Goal: Navigation & Orientation: Find specific page/section

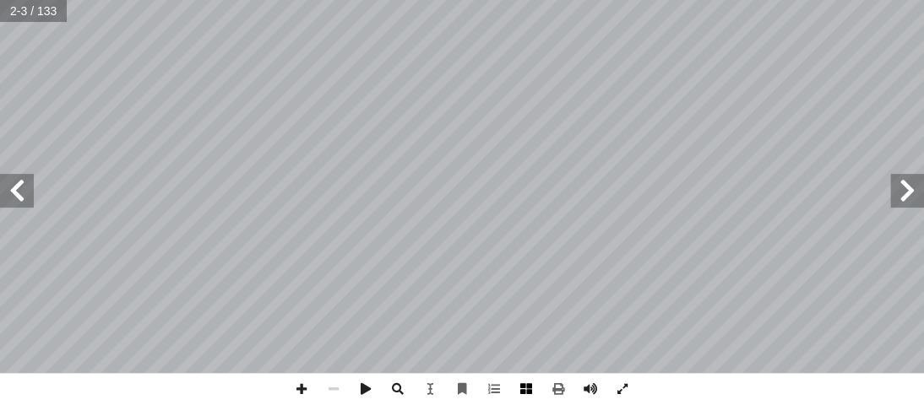
click at [526, 390] on span at bounding box center [526, 389] width 32 height 32
click at [20, 196] on span at bounding box center [17, 191] width 34 height 34
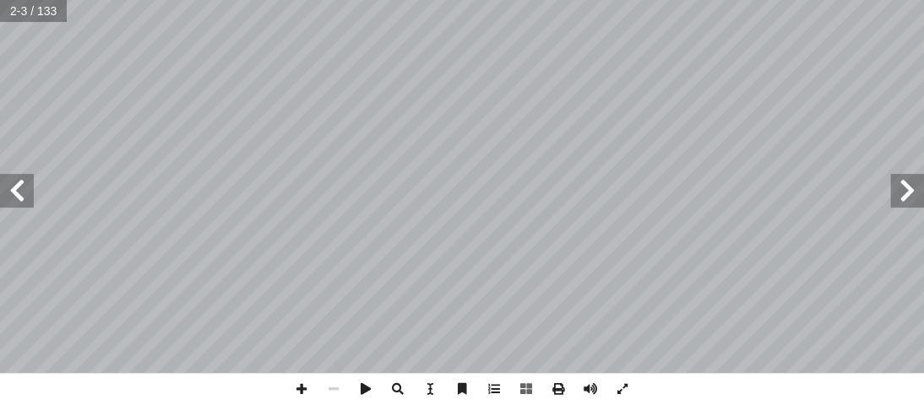
click at [20, 196] on span at bounding box center [17, 191] width 34 height 34
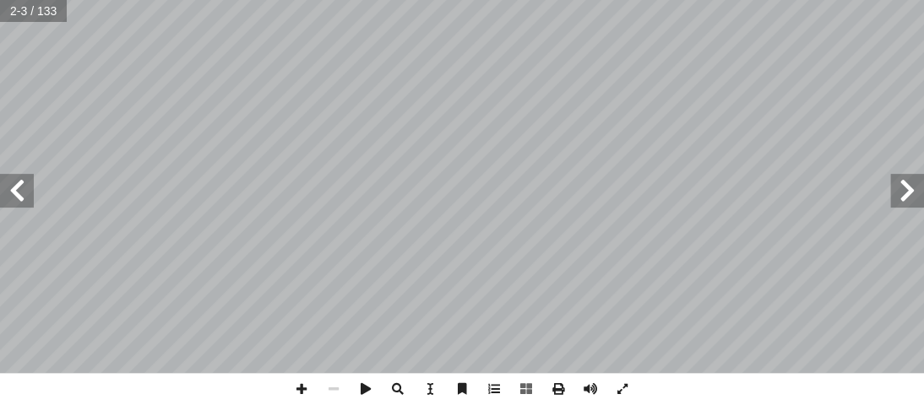
click at [20, 196] on span at bounding box center [17, 191] width 34 height 34
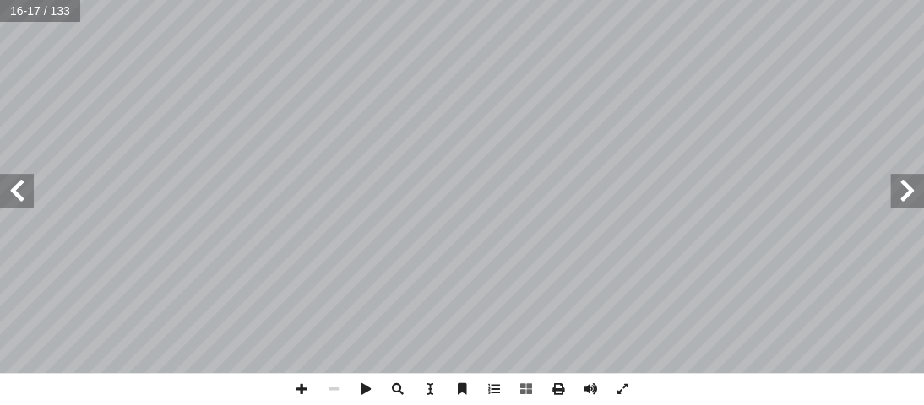
click at [20, 196] on span at bounding box center [17, 191] width 34 height 34
click at [529, 386] on span at bounding box center [526, 389] width 32 height 32
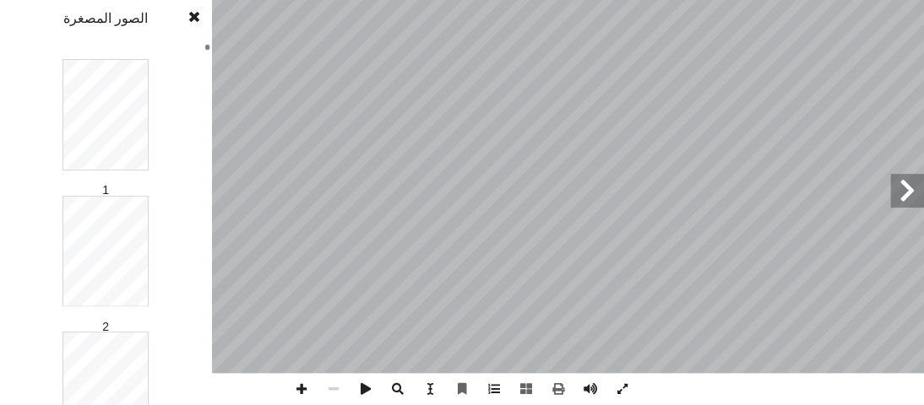
click at [0, 0] on html "الصفحة الرئيسية الصف الأول الصف الثاني الصف الثالث الصف الرابع الصف الخامس الصف…" at bounding box center [462, 77] width 924 height 154
click at [8, 18] on div "1 2 3 4 5 6 7 8 9 10 11 12 13 14 15 16 17 18 19 20 21 22 23 24 25 26 27 28 29 3…" at bounding box center [105, 202] width 211 height 405
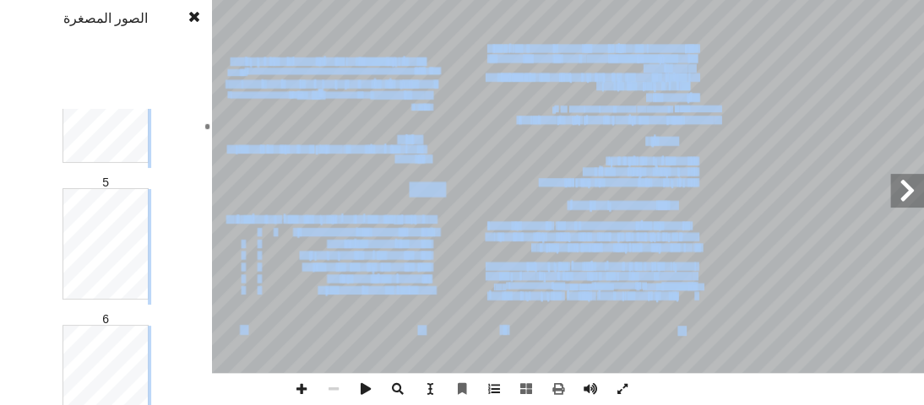
drag, startPoint x: 8, startPoint y: 18, endPoint x: 0, endPoint y: -73, distance: 91.5
click at [0, 0] on html "الصفحة الرئيسية الصف الأول الصف الثاني الصف الثالث الصف الرابع الصف الخامس الصف…" at bounding box center [462, 77] width 924 height 154
click at [5, 105] on div "1 2 3 4 5 6 7 8 9 10 11 12 13 14 15 16 17 18 19 20 21 22 23 24 25 26 27 28 29 3…" at bounding box center [105, 202] width 211 height 405
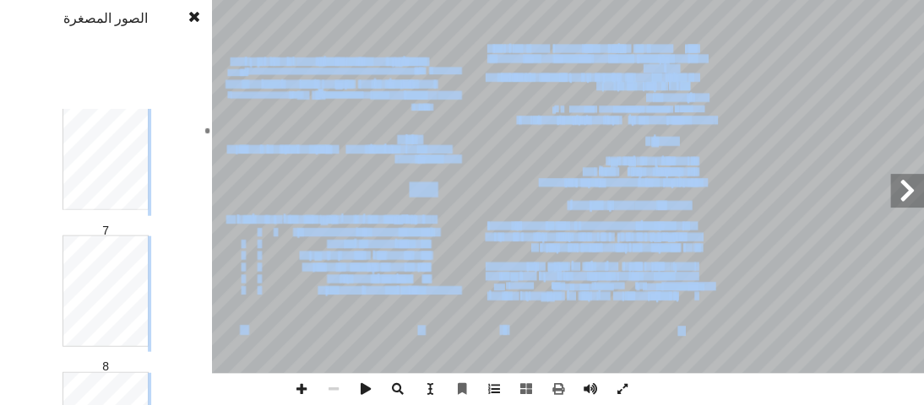
click at [8, 68] on div "1 2 3 4 5 6 7 8 9 10 11 12 13 14 15 16 17 18 19 20 21 22 23 24 25 26 27 28 29 3…" at bounding box center [105, 202] width 211 height 405
click at [20, 0] on html "الصفحة الرئيسية الصف الأول الصف الثاني الصف الثالث الصف الرابع الصف الخامس الصف…" at bounding box center [462, 77] width 924 height 154
click at [8, 8] on div "1 2 3 4 5 6 7 8 9 10 11 12 13 14 15 16 17 18 19 20 21 22 23 24 25 26 27 28 29 3…" at bounding box center [105, 202] width 211 height 405
click at [12, 4] on div "1 2 3 4 5 6 7 8 9 10 11 12 13 14 15 16 17 18 19 20 21 22 23 24 25 26 27 28 29 3…" at bounding box center [105, 202] width 211 height 405
click at [8, 0] on html "الصفحة الرئيسية الصف الأول الصف الثاني الصف الثالث الصف الرابع الصف الخامس الصف…" at bounding box center [462, 77] width 924 height 154
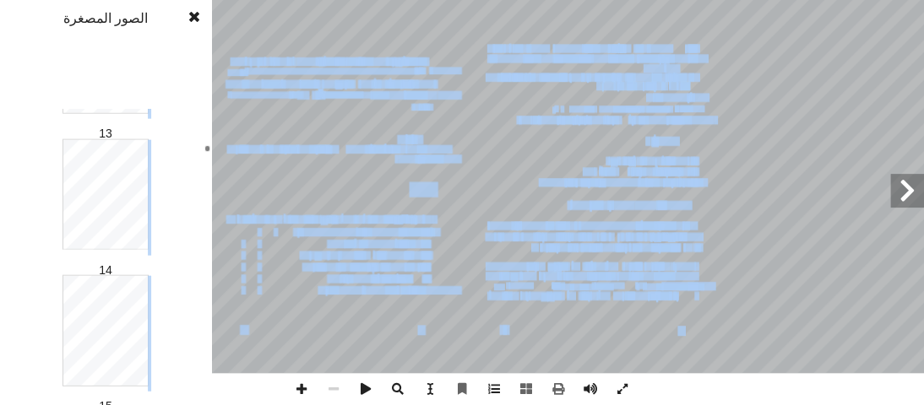
click at [14, 0] on html "الصفحة الرئيسية الصف الأول الصف الثاني الصف الثالث الصف الرابع الصف الخامس الصف…" at bounding box center [462, 77] width 924 height 154
click at [22, 0] on html "الصفحة الرئيسية الصف الأول الصف الثاني الصف الثالث الصف الرابع الصف الخامس الصف…" at bounding box center [462, 77] width 924 height 154
click at [37, 0] on html "الصفحة الرئيسية الصف الأول الصف الثاني الصف الثالث الصف الرابع الصف الخامس الصف…" at bounding box center [462, 77] width 924 height 154
click at [14, 0] on html "الصفحة الرئيسية الصف الأول الصف الثاني الصف الثالث الصف الرابع الصف الخامس الصف…" at bounding box center [462, 77] width 924 height 154
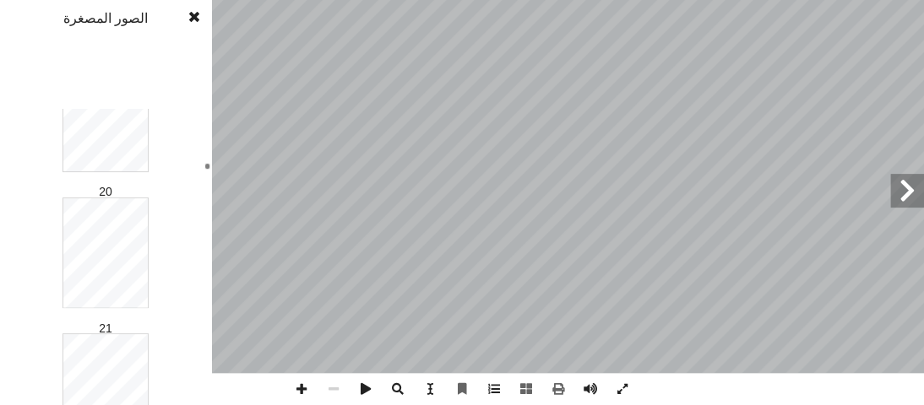
drag, startPoint x: 0, startPoint y: 106, endPoint x: 1, endPoint y: -42, distance: 147.8
click at [1, 0] on html "الصفحة الرئيسية الصف الأول الصف الثاني الصف الثالث الصف الرابع الصف الخامس الصف…" at bounding box center [462, 77] width 924 height 154
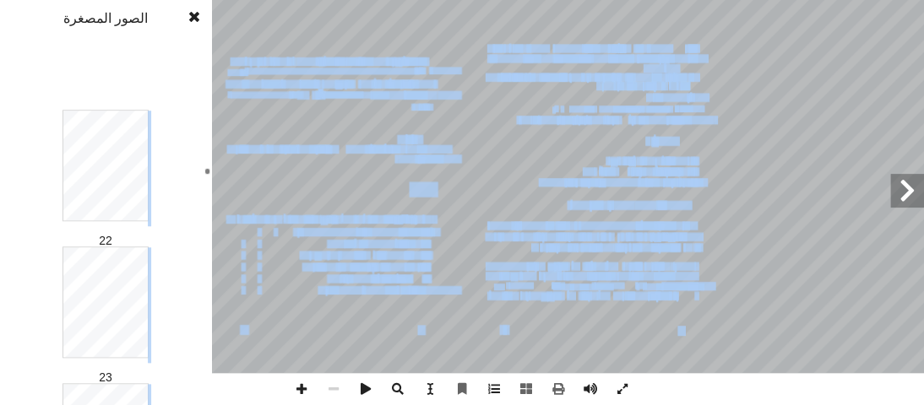
click at [10, 0] on html "الصفحة الرئيسية الصف الأول الصف الثاني الصف الثالث الصف الرابع الصف الخامس الصف…" at bounding box center [462, 77] width 924 height 154
